Goal: Task Accomplishment & Management: Use online tool/utility

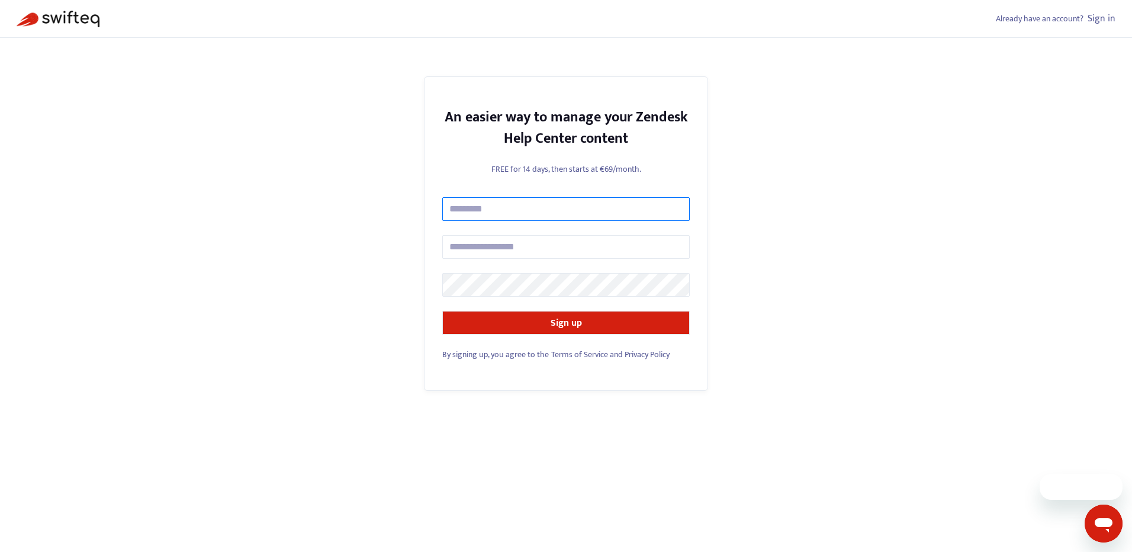
click at [648, 205] on input "text" at bounding box center [565, 209] width 247 height 24
click at [720, 311] on div "Already have an account? Sign in An easier way to manage your Zendesk Help Cent…" at bounding box center [566, 276] width 1132 height 552
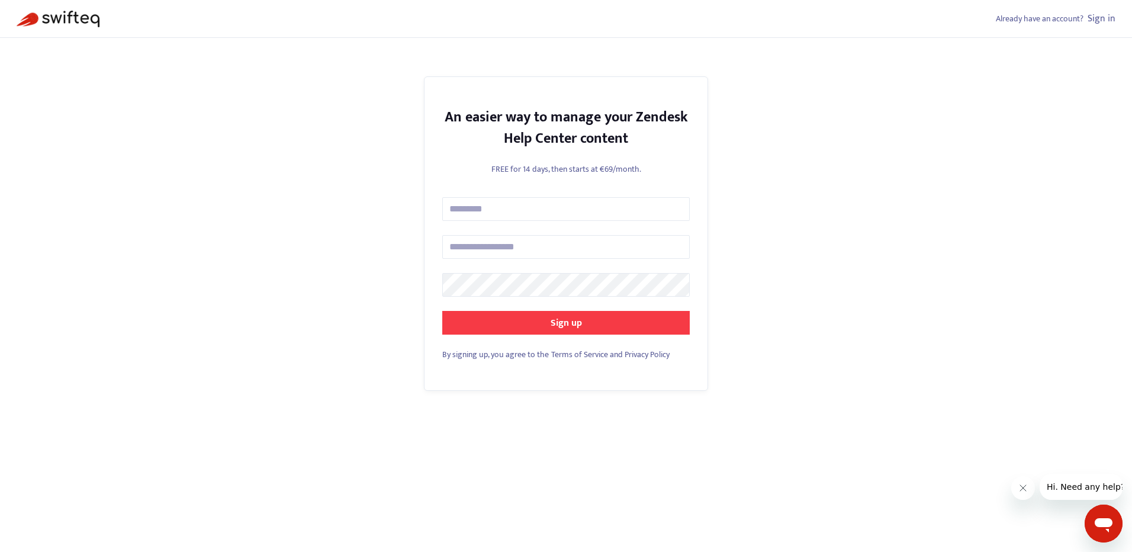
click at [652, 317] on button "Sign up" at bounding box center [565, 323] width 247 height 24
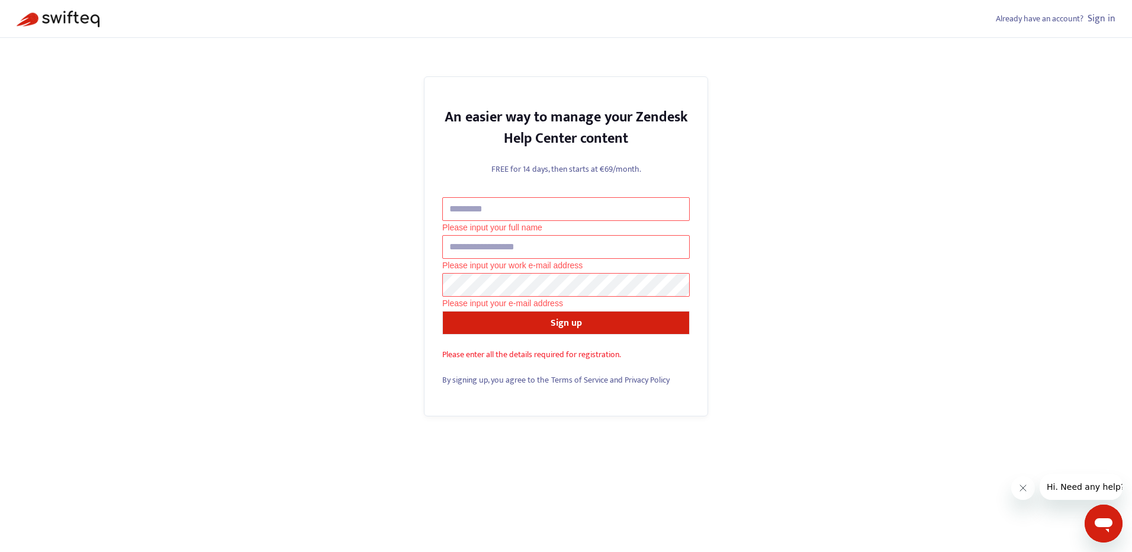
click at [1111, 11] on link "Sign in" at bounding box center [1101, 19] width 28 height 16
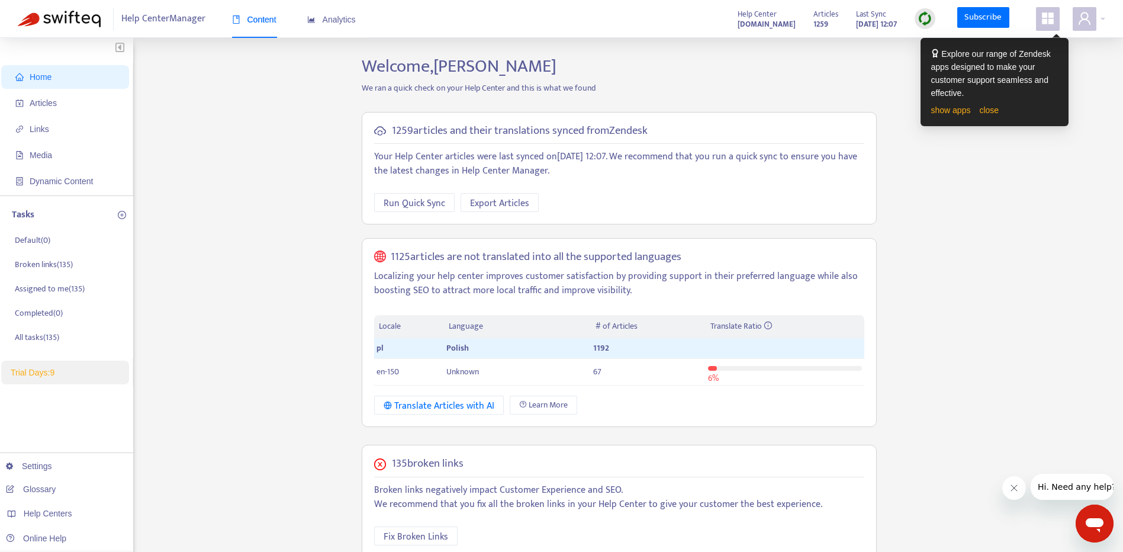
click at [1032, 118] on div "Explore our range of Zendesk apps designed to make your customer support seamle…" at bounding box center [994, 82] width 139 height 82
click at [1019, 215] on div "Home Articles Links Media Dynamic Content Tasks Default ( 0 ) Broken links ( 13…" at bounding box center [561, 444] width 1087 height 776
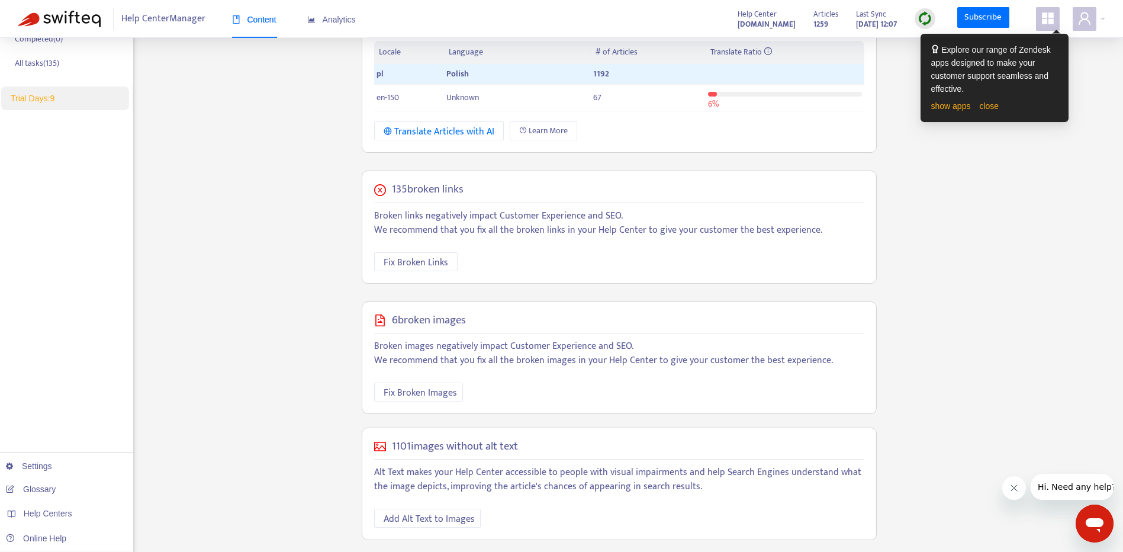
scroll to position [280, 0]
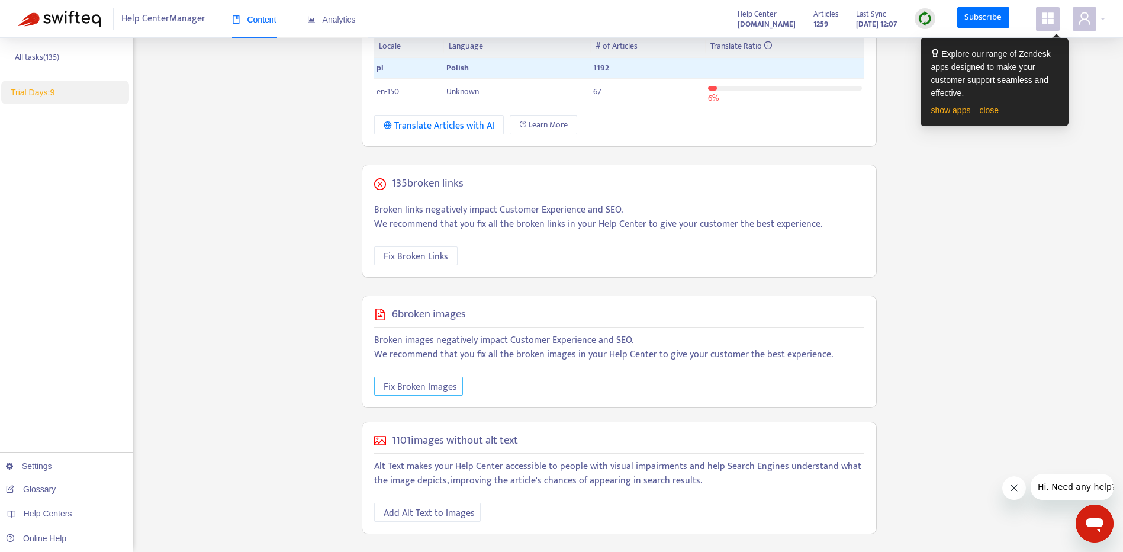
click at [433, 384] on span "Fix Broken Images" at bounding box center [420, 386] width 73 height 15
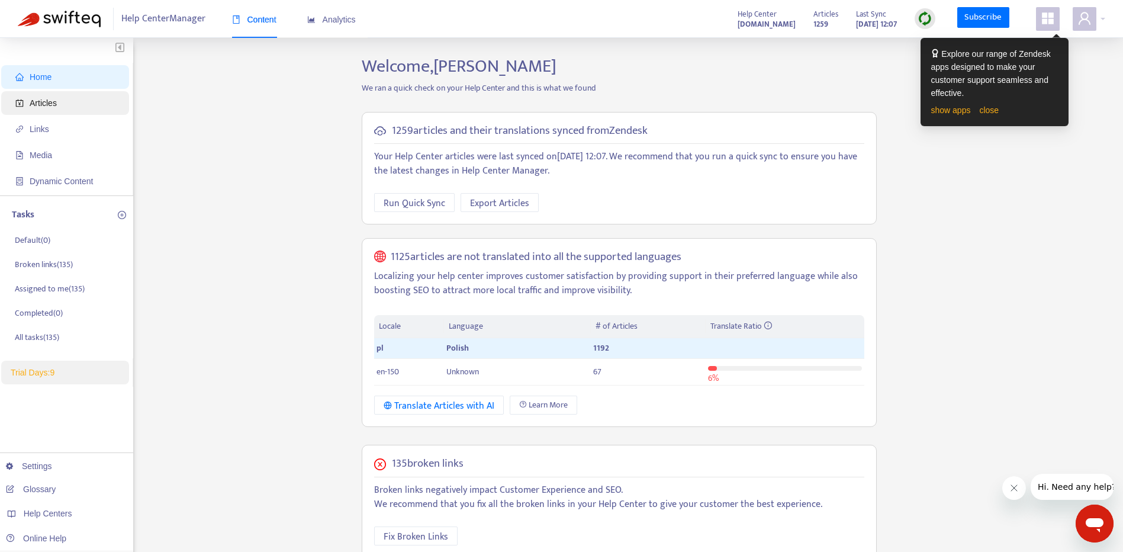
click at [56, 110] on span "Articles" at bounding box center [67, 103] width 104 height 24
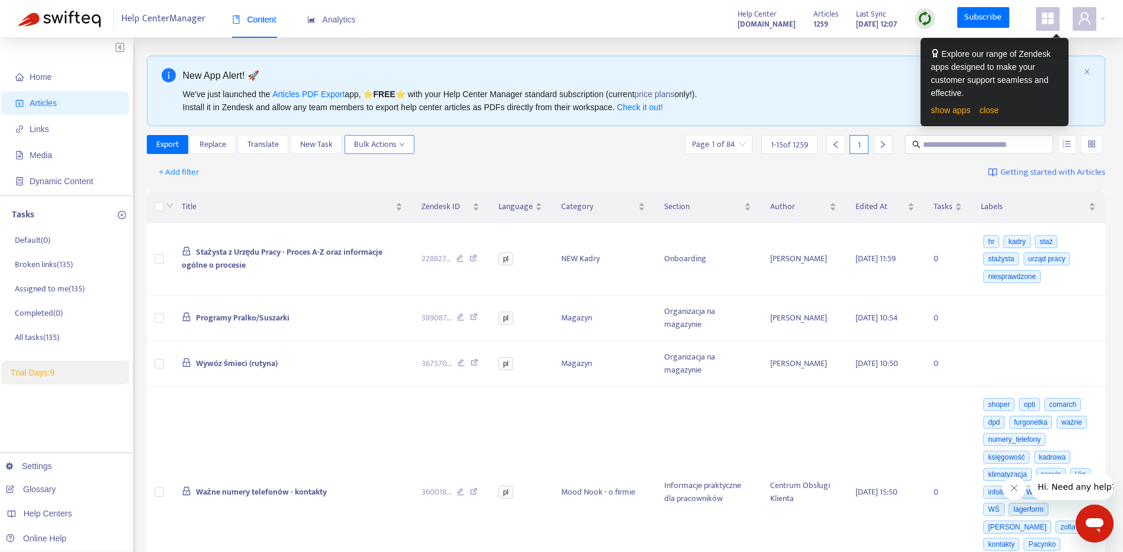
click at [399, 143] on icon "down" at bounding box center [402, 144] width 6 height 6
click at [524, 145] on div "Export Replace Translate New Task Bulk Actions Page 1 of 84 1 - 15 of 1259 1" at bounding box center [626, 144] width 959 height 19
click at [644, 200] on div "Category" at bounding box center [603, 206] width 84 height 13
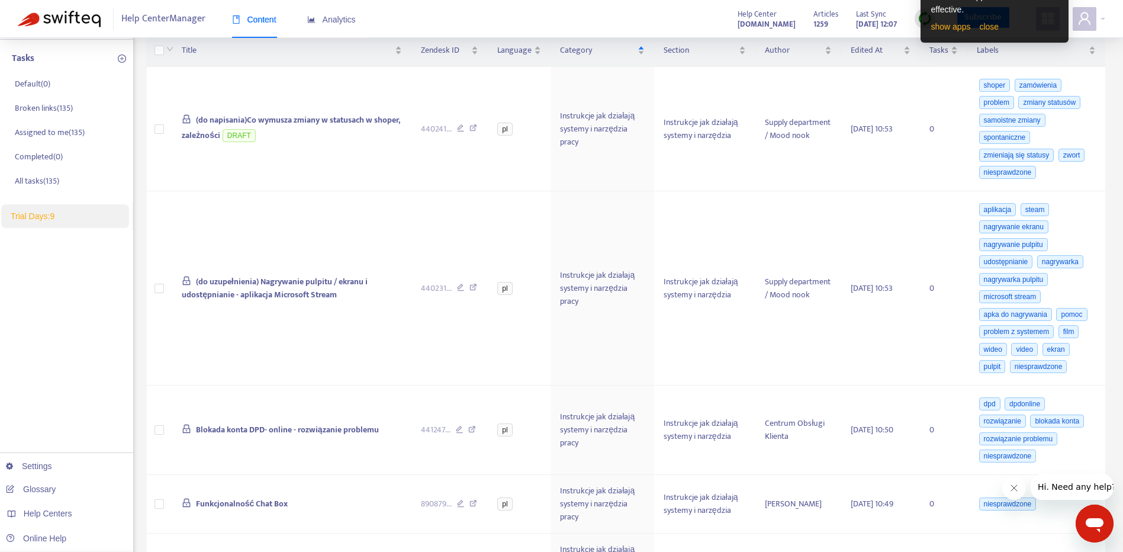
scroll to position [21, 0]
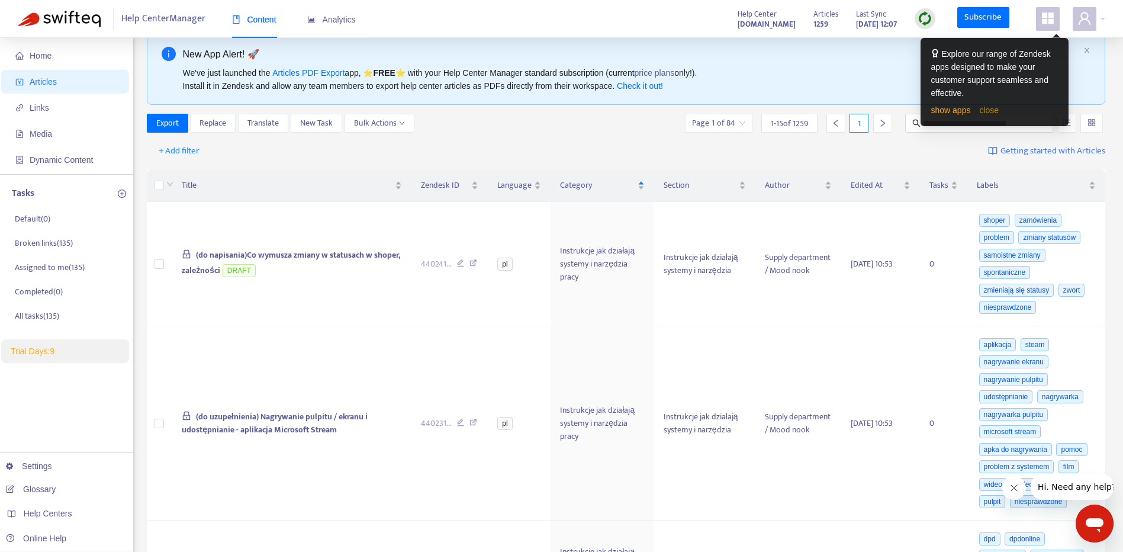
click at [984, 111] on link "close" at bounding box center [989, 109] width 20 height 9
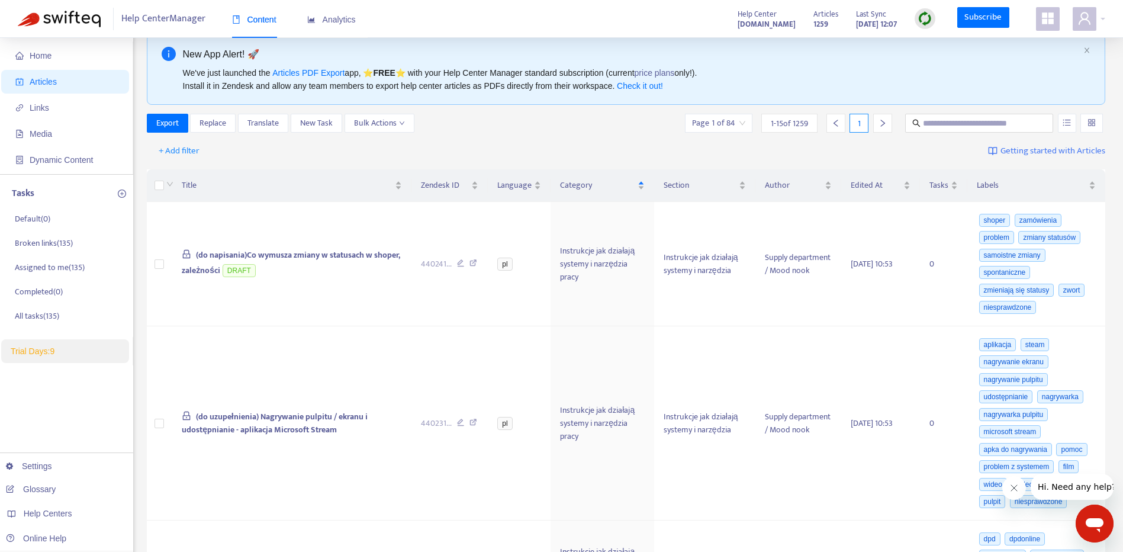
click at [1016, 153] on span "Getting started with Articles" at bounding box center [1052, 151] width 105 height 14
click at [996, 116] on span at bounding box center [979, 123] width 148 height 19
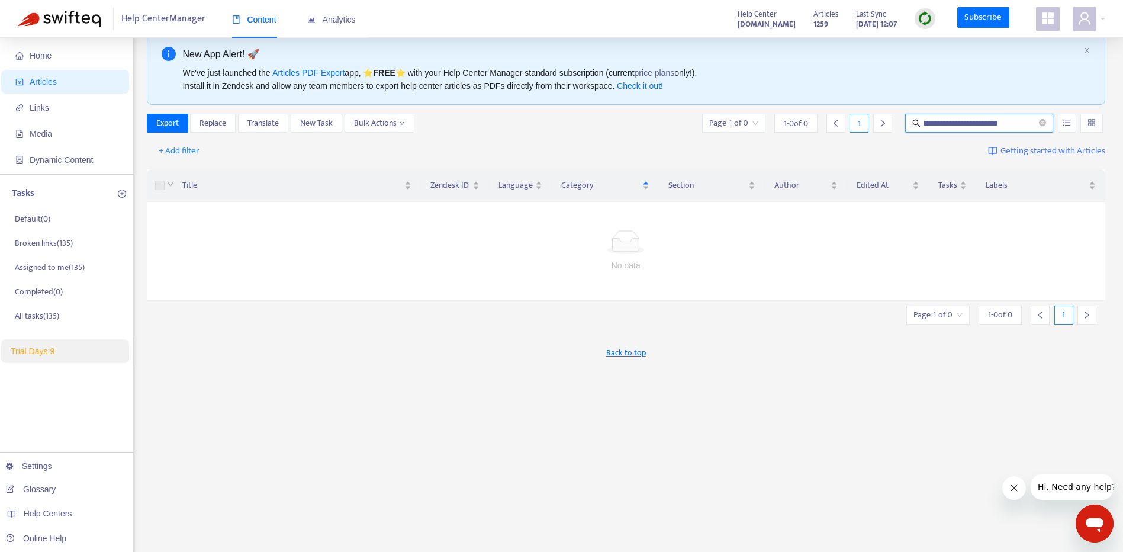
drag, startPoint x: 926, startPoint y: 121, endPoint x: 933, endPoint y: 124, distance: 7.7
click at [926, 123] on input "**********" at bounding box center [980, 123] width 114 height 13
type input "**********"
click at [1044, 118] on span at bounding box center [1042, 123] width 7 height 11
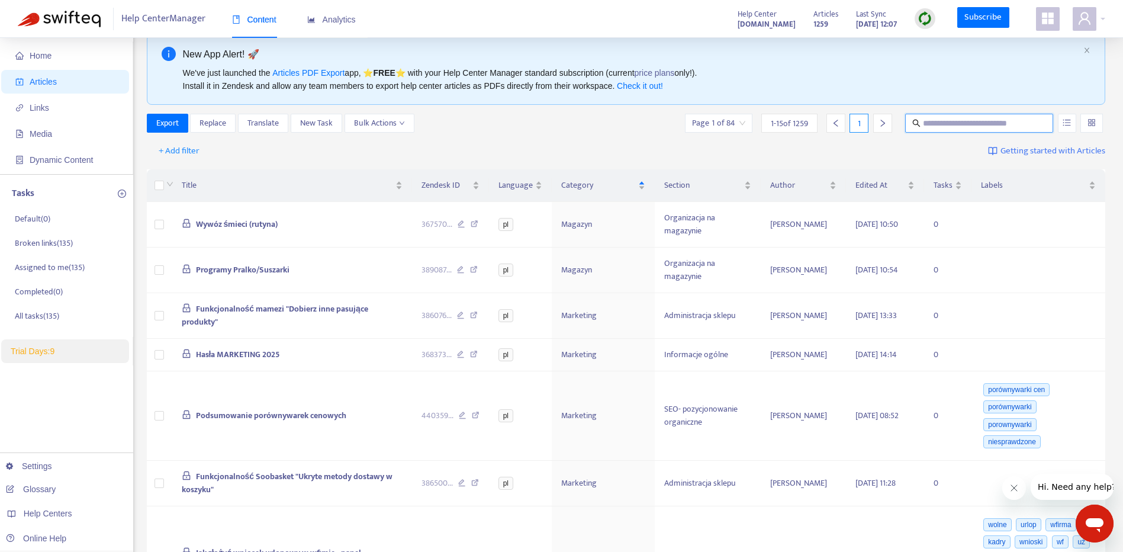
click at [1086, 125] on div at bounding box center [1091, 123] width 22 height 19
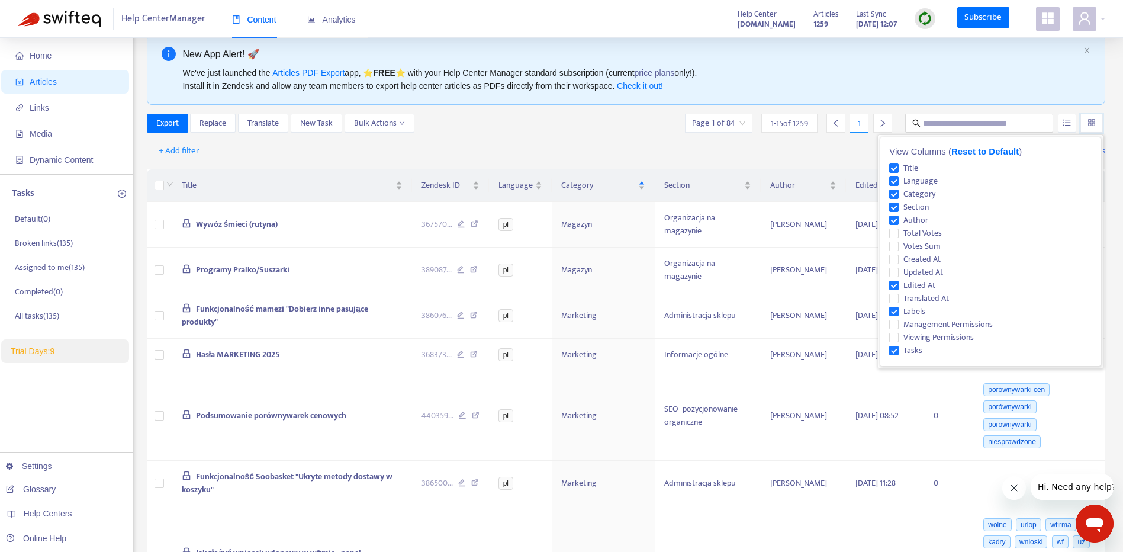
click at [1086, 125] on div at bounding box center [1091, 123] width 22 height 19
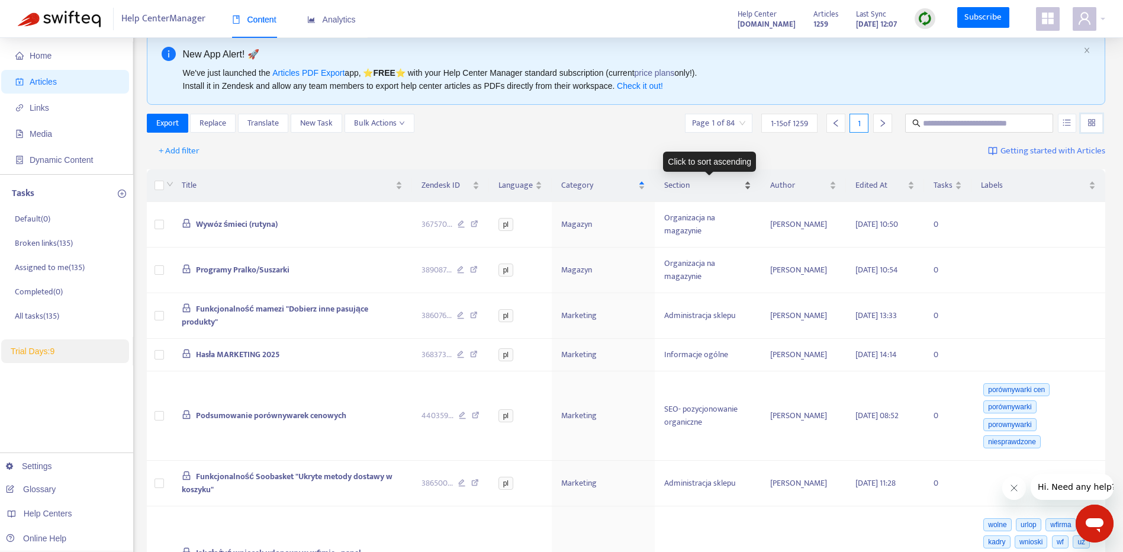
click at [751, 180] on div "Section" at bounding box center [707, 185] width 87 height 13
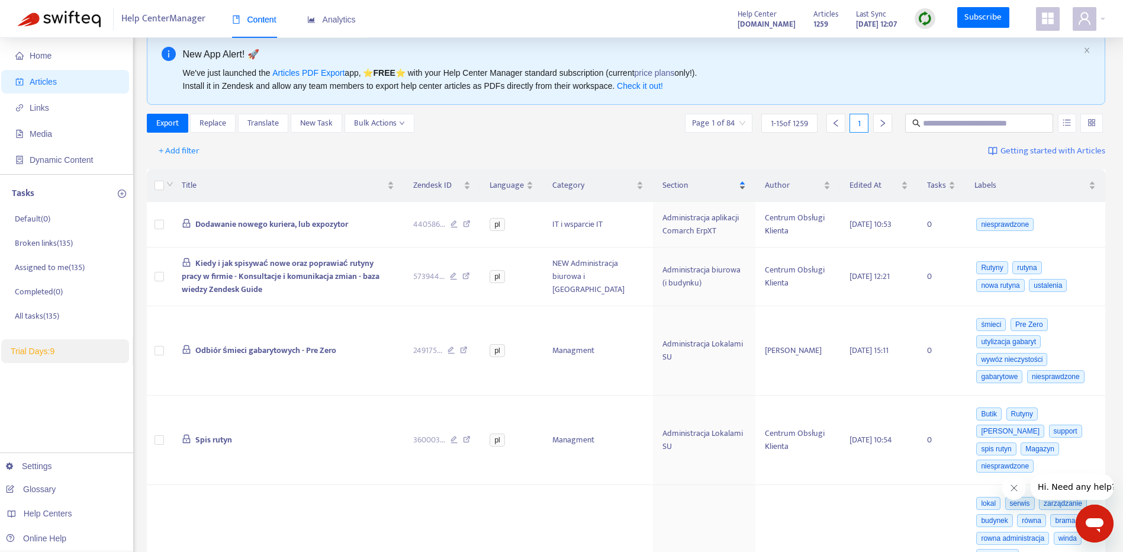
click at [746, 180] on div "Section" at bounding box center [703, 185] width 83 height 13
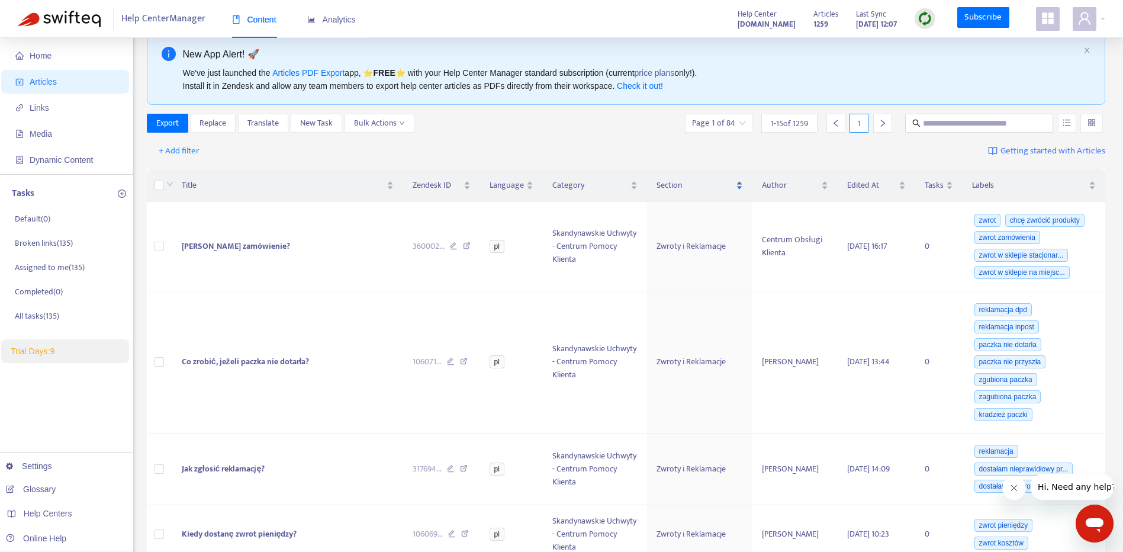
click at [743, 180] on div "Section" at bounding box center [699, 185] width 87 height 13
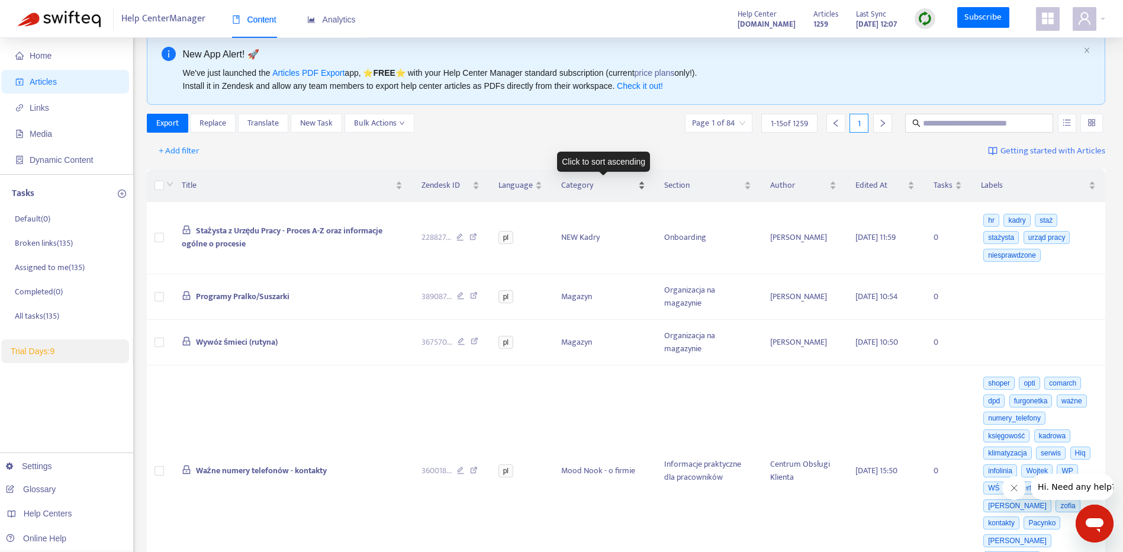
click at [641, 183] on div "Category" at bounding box center [603, 185] width 84 height 13
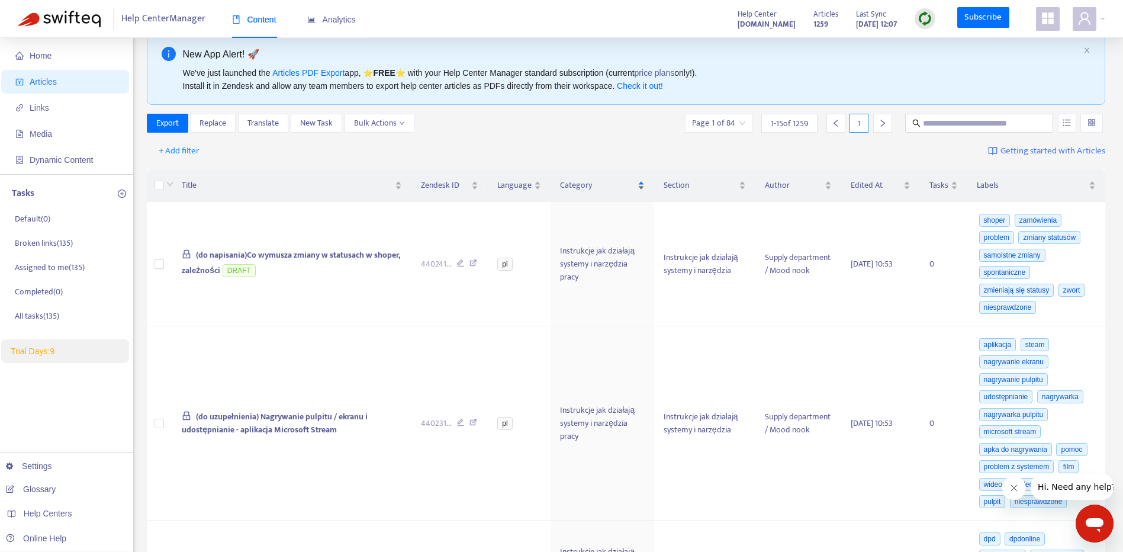
click at [641, 183] on div "Category" at bounding box center [602, 185] width 84 height 13
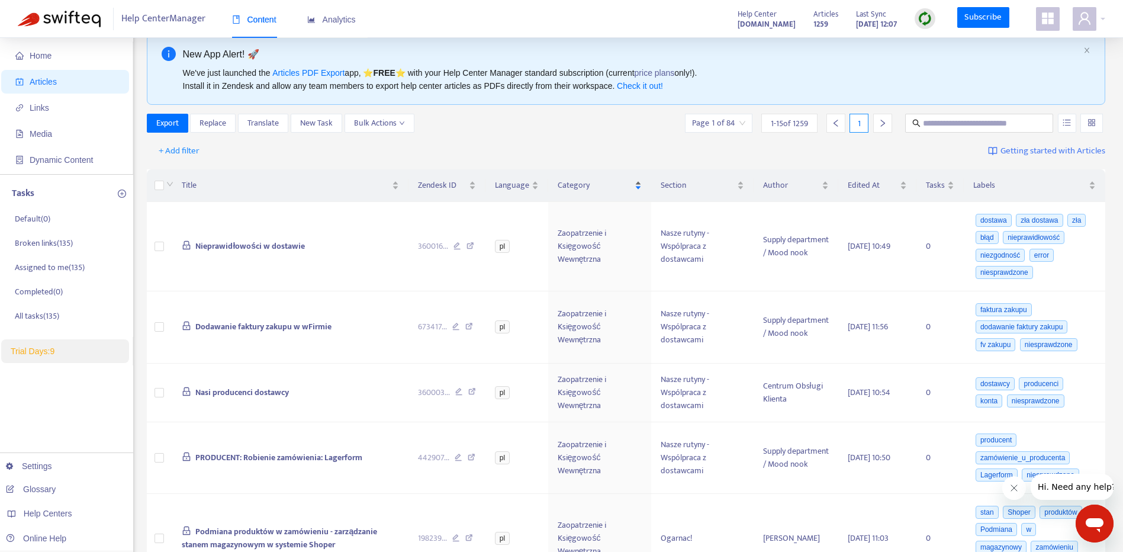
click at [641, 183] on div "Category" at bounding box center [600, 185] width 84 height 13
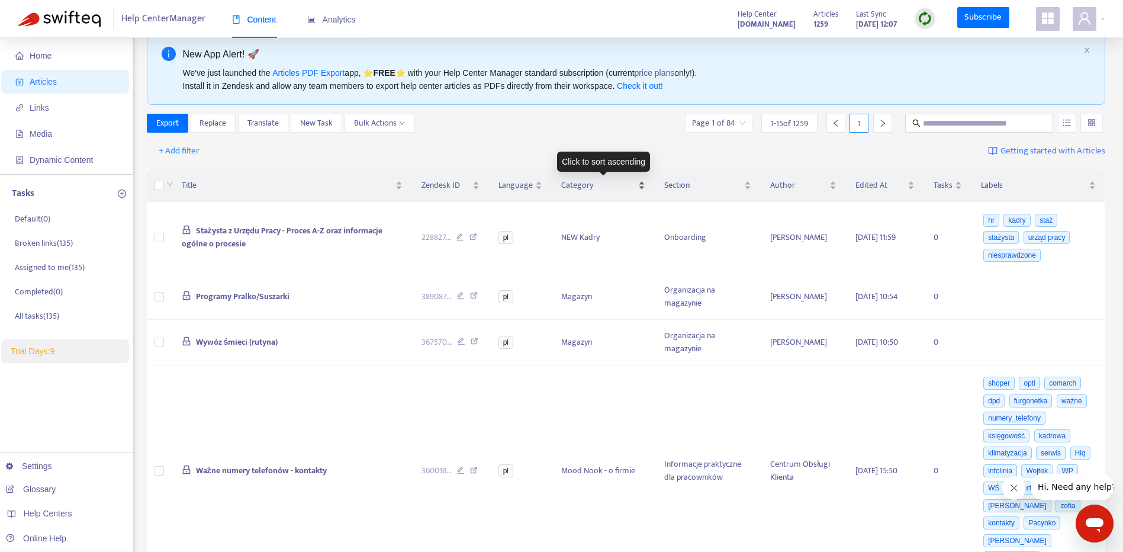
click at [642, 179] on div "Category" at bounding box center [603, 185] width 84 height 13
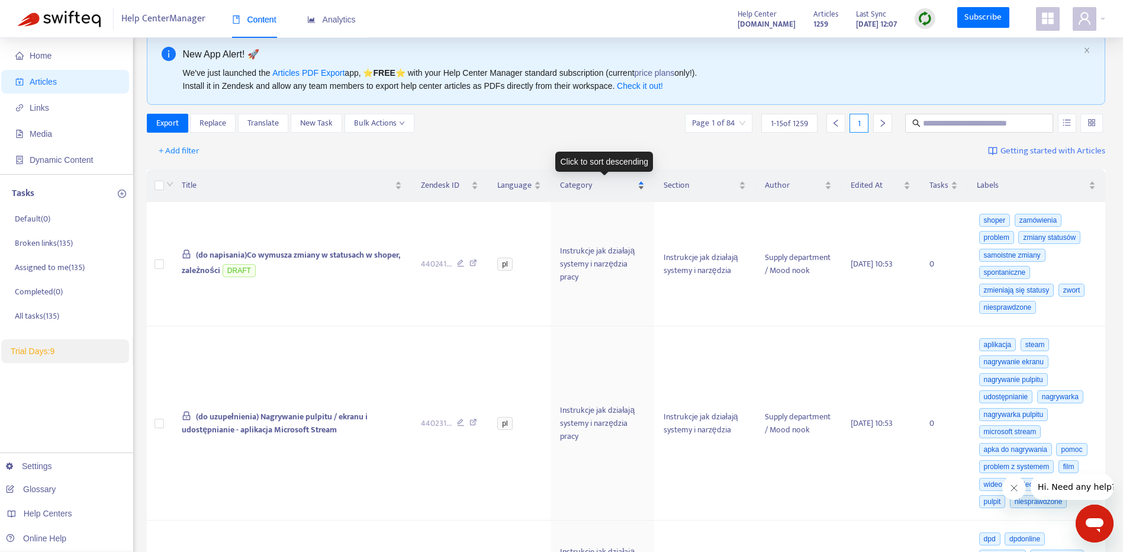
click at [643, 181] on div "Category" at bounding box center [602, 185] width 84 height 13
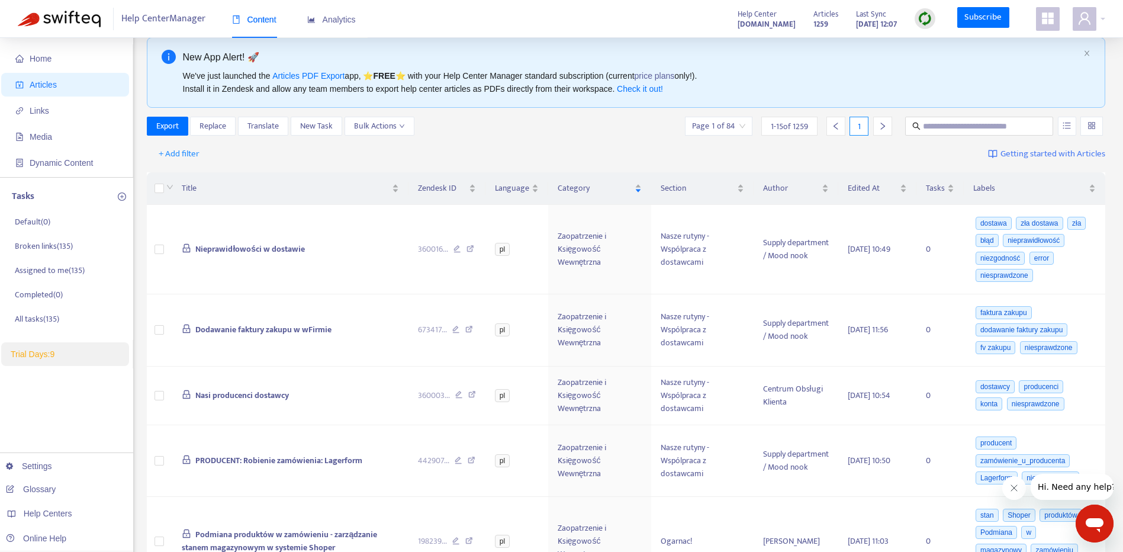
scroll to position [17, 0]
click at [207, 125] on span "Replace" at bounding box center [212, 127] width 27 height 13
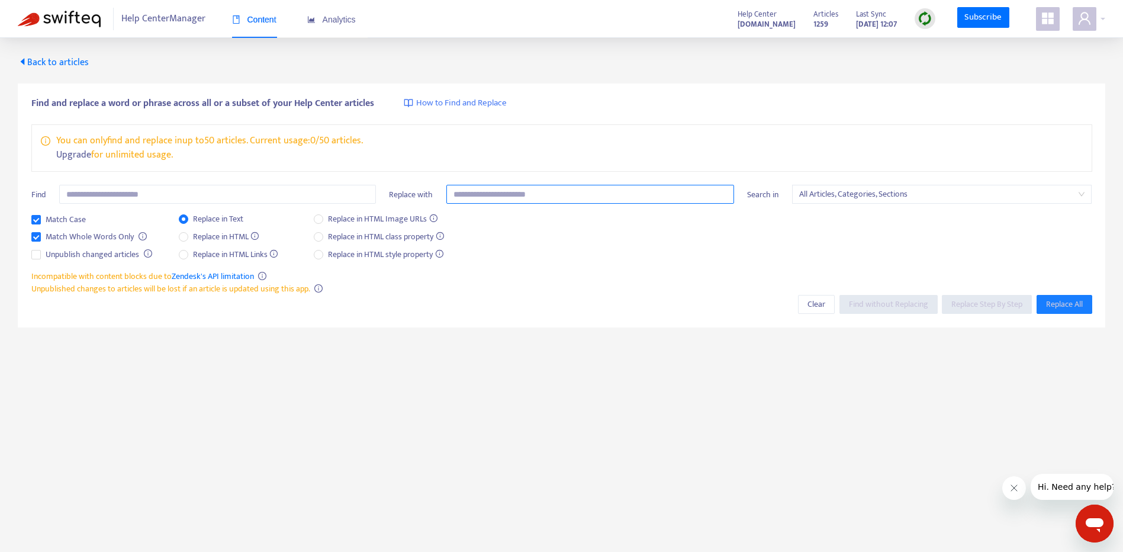
click at [503, 198] on input "text" at bounding box center [590, 194] width 288 height 19
drag, startPoint x: 604, startPoint y: 198, endPoint x: 337, endPoint y: 206, distance: 267.1
click at [337, 206] on div "**********" at bounding box center [561, 199] width 1061 height 28
type input "**********"
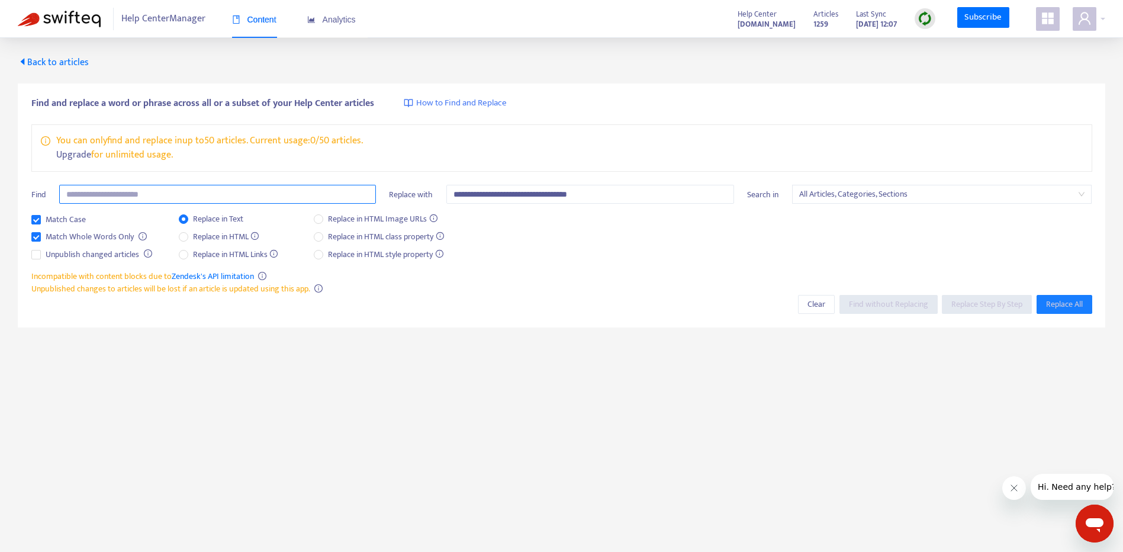
click at [228, 191] on input "text" at bounding box center [217, 194] width 317 height 19
paste input "**********"
type input "**********"
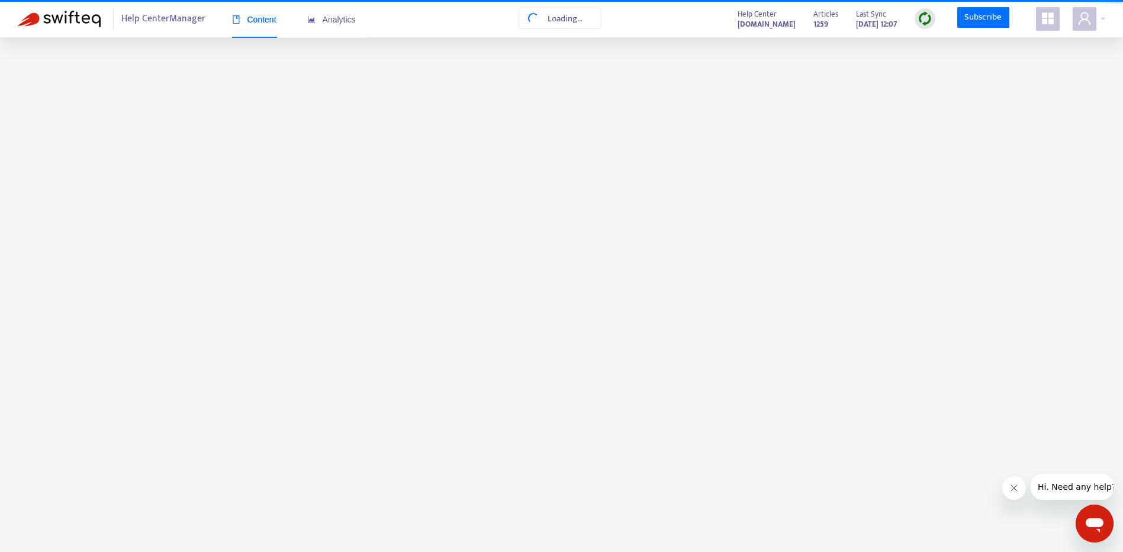
scroll to position [17, 0]
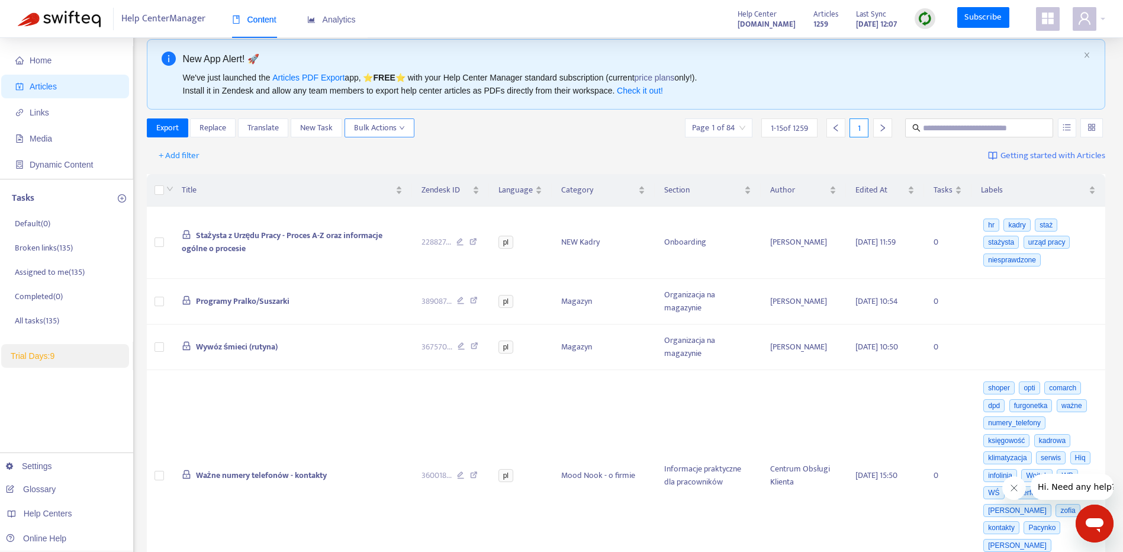
click at [379, 134] on span "Bulk Actions" at bounding box center [379, 127] width 51 height 13
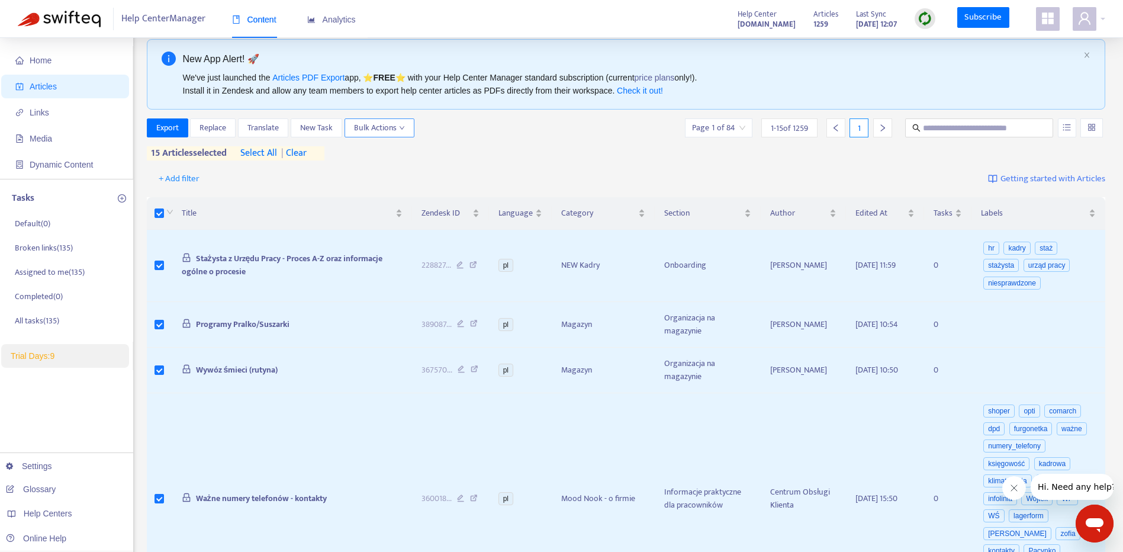
click at [394, 131] on span "Bulk Actions" at bounding box center [379, 127] width 51 height 13
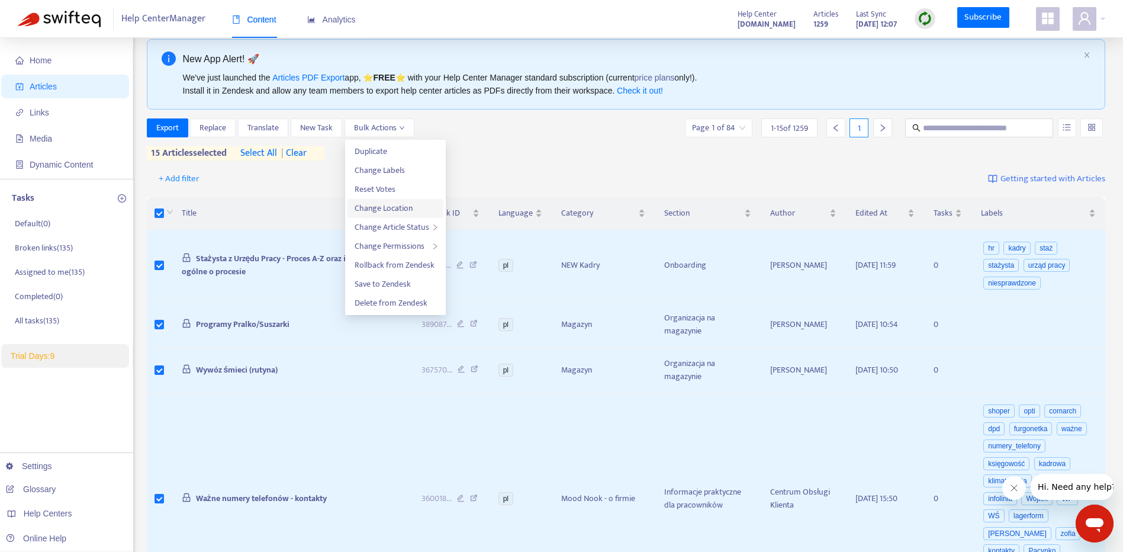
click at [416, 205] on span "Change Location" at bounding box center [396, 208] width 82 height 13
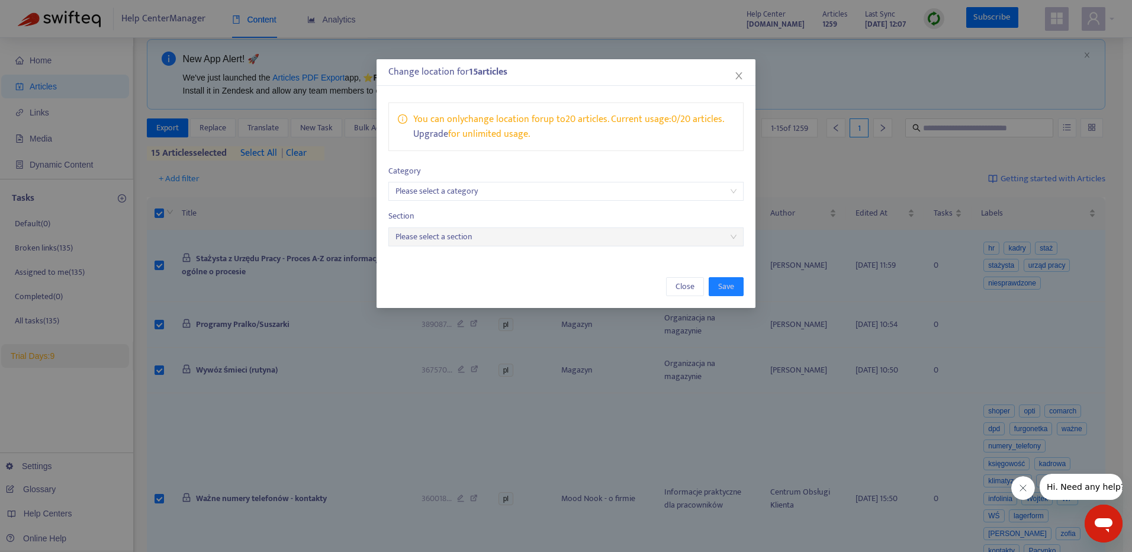
click at [534, 192] on input "search" at bounding box center [565, 191] width 341 height 18
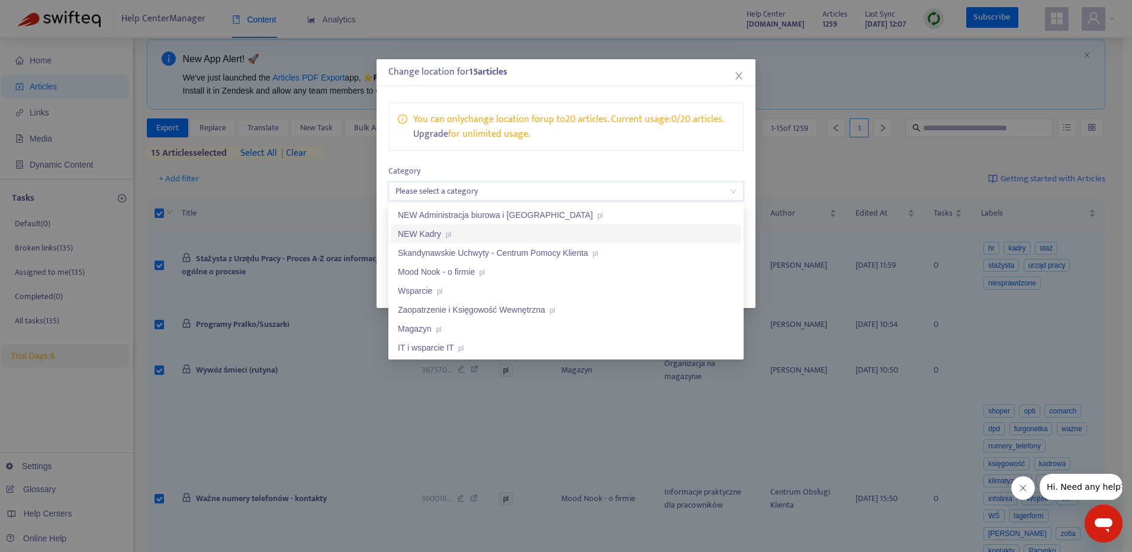
click at [516, 232] on div "NEW Kadry pl" at bounding box center [566, 233] width 336 height 13
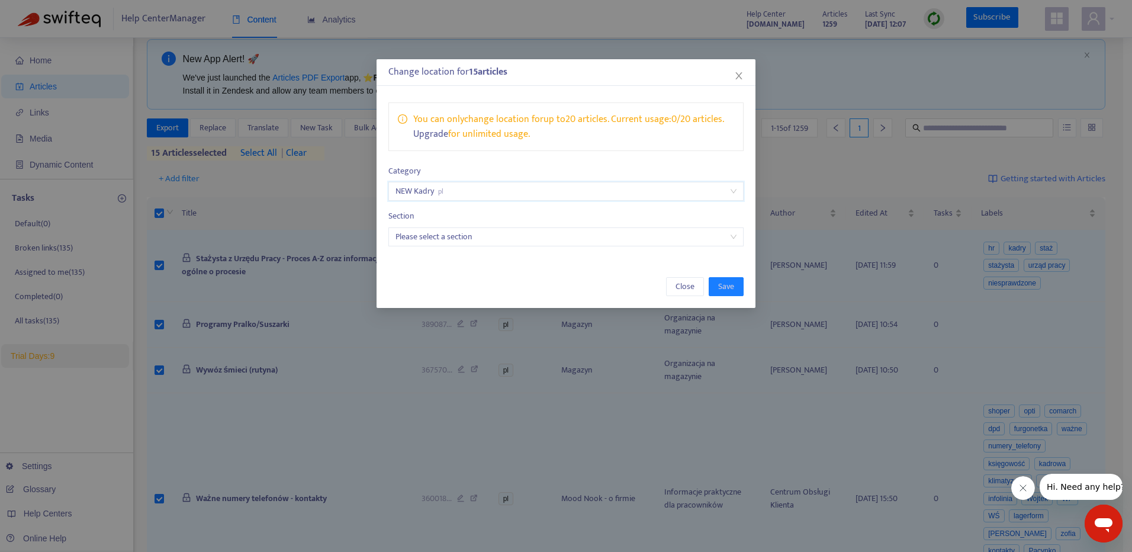
click at [539, 236] on input "search" at bounding box center [565, 237] width 341 height 18
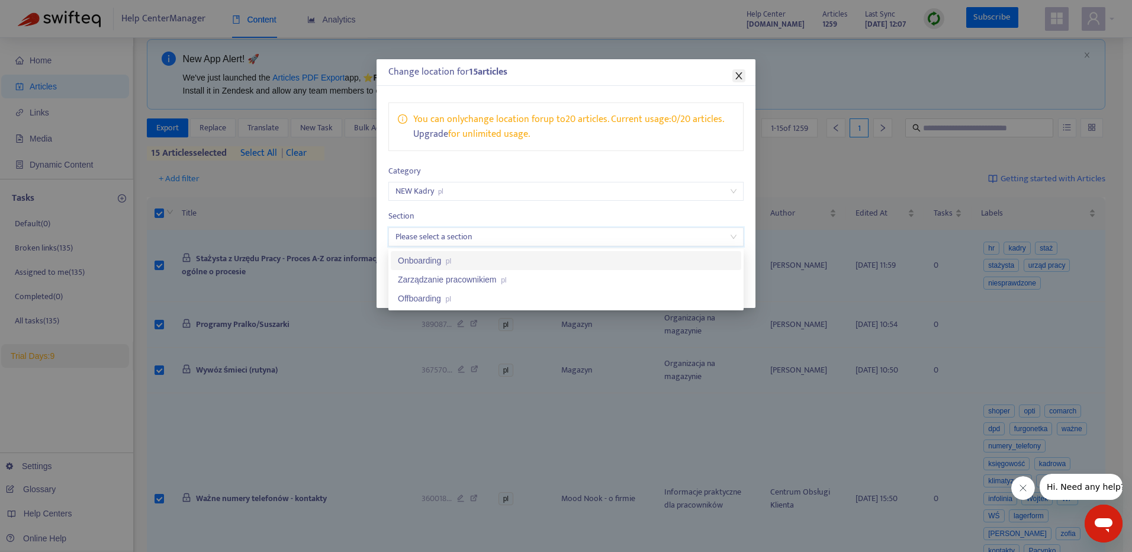
click at [738, 79] on icon "close" at bounding box center [738, 75] width 9 height 9
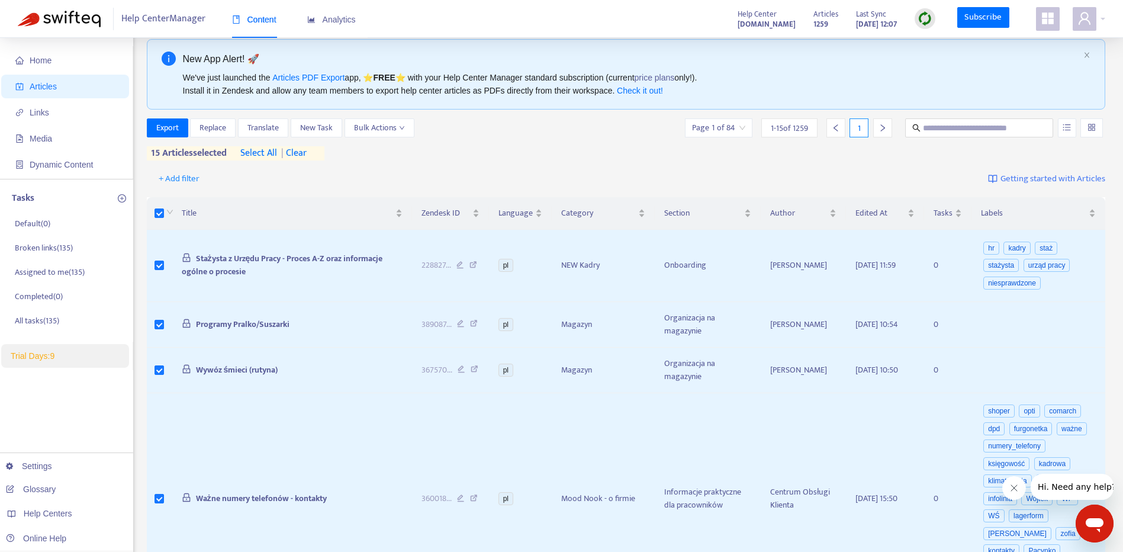
click at [738, 22] on strong "pomoc.skandynawskieuchwyty.pl" at bounding box center [767, 24] width 58 height 13
click at [756, 23] on strong "pomoc.skandynawskieuchwyty.pl" at bounding box center [767, 24] width 58 height 13
